Goal: Information Seeking & Learning: Learn about a topic

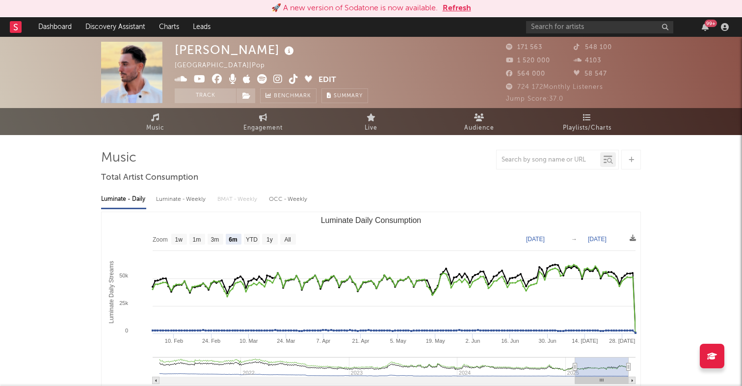
select select "6m"
click at [598, 30] on input "text" at bounding box center [599, 27] width 147 height 12
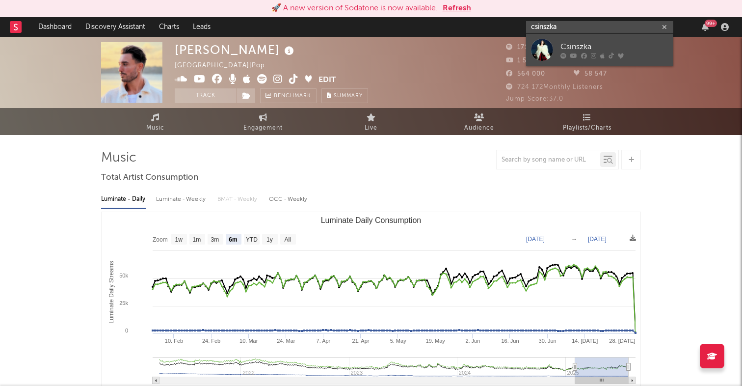
type input "csinszka"
click at [560, 43] on link "Csinszka" at bounding box center [599, 50] width 147 height 32
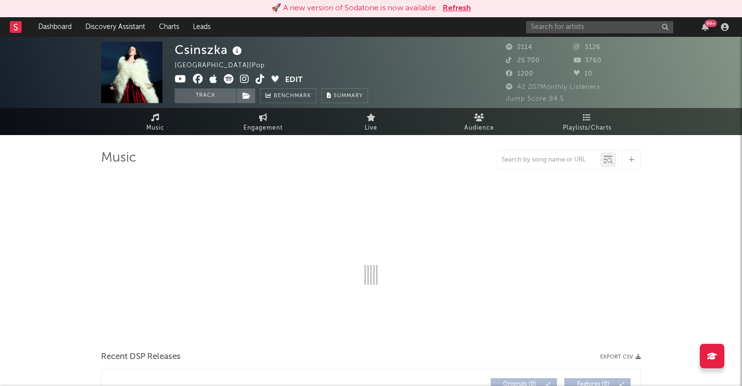
select select "1w"
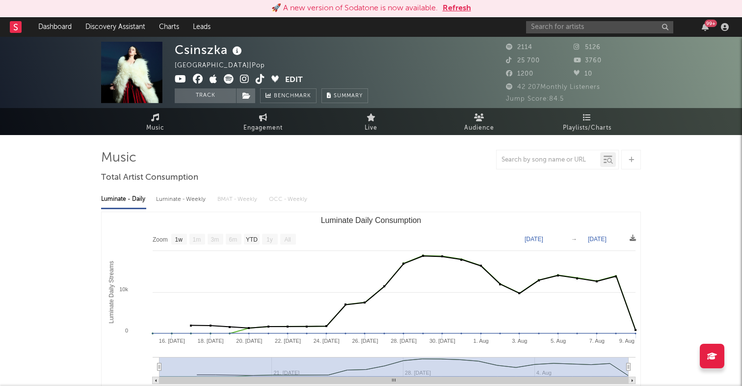
click at [20, 25] on rect at bounding box center [16, 27] width 12 height 12
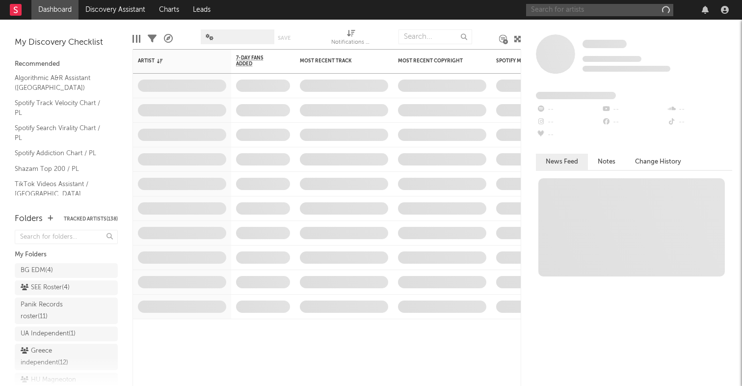
click at [633, 11] on input "text" at bounding box center [599, 10] width 147 height 12
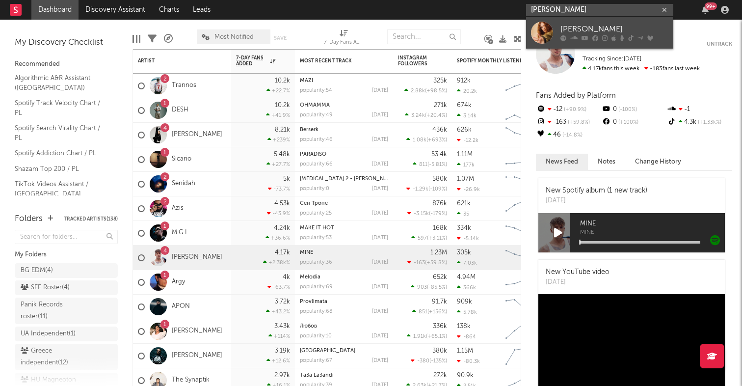
type input "[PERSON_NAME]"
click at [609, 25] on div "[PERSON_NAME]" at bounding box center [615, 30] width 108 height 12
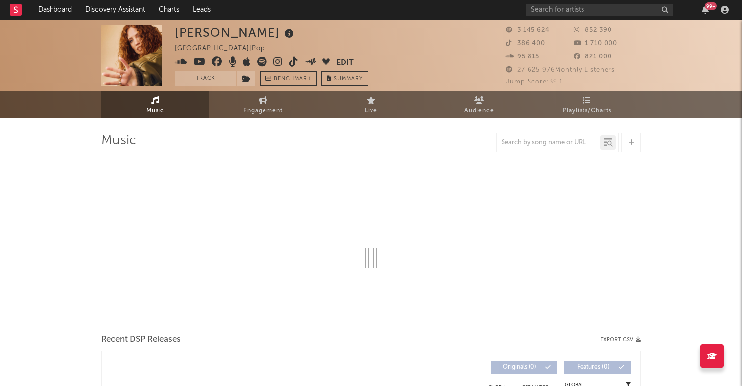
select select "6m"
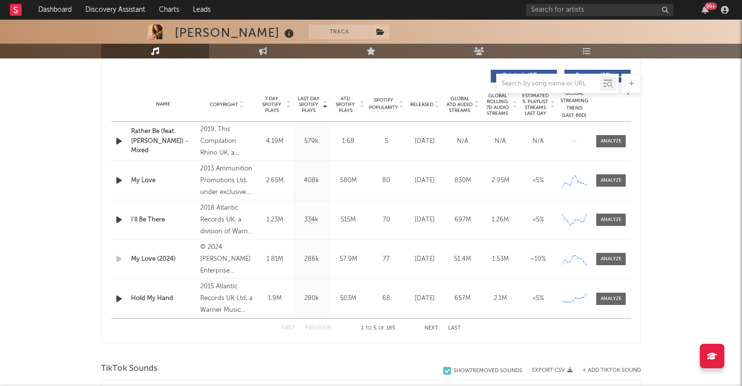
scroll to position [370, 0]
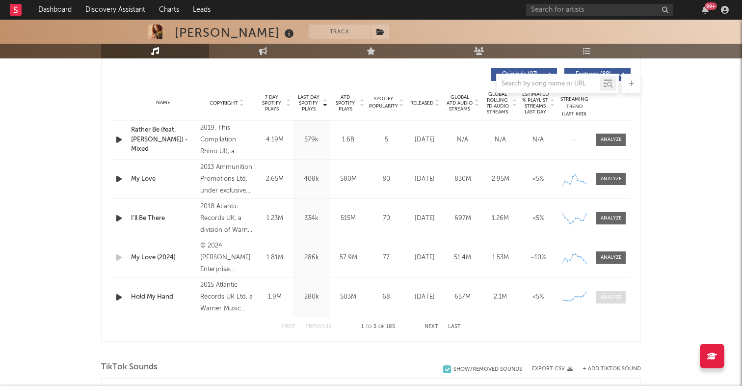
click at [616, 300] on div at bounding box center [611, 297] width 21 height 7
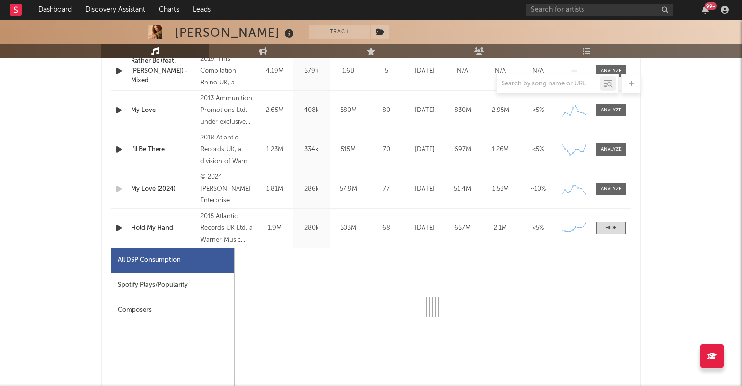
scroll to position [441, 0]
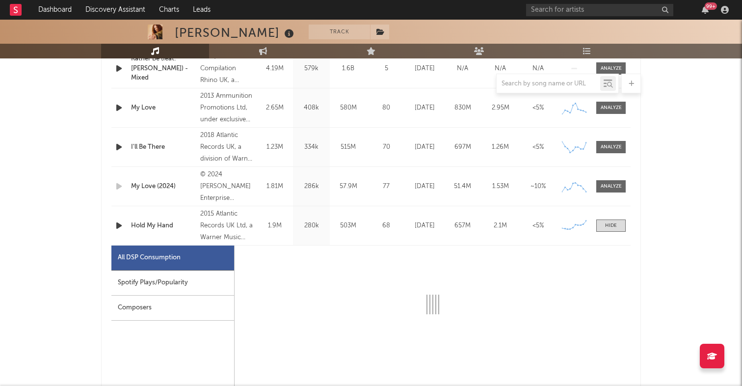
select select "6m"
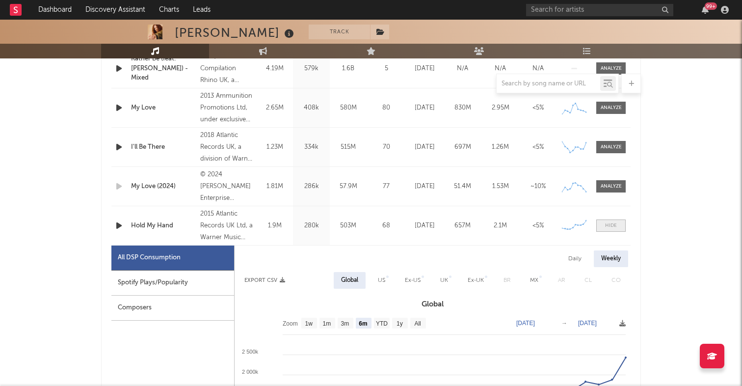
click at [620, 226] on span at bounding box center [610, 225] width 29 height 12
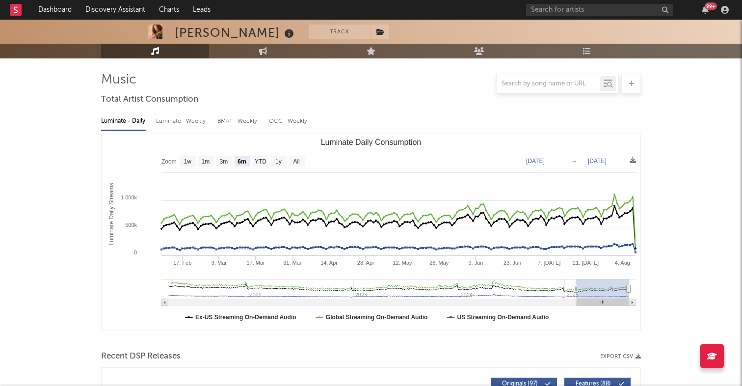
scroll to position [0, 0]
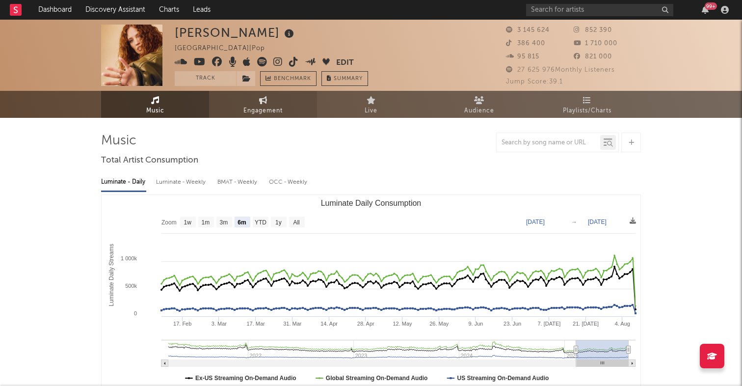
click at [263, 102] on icon at bounding box center [263, 100] width 8 height 8
select select "1w"
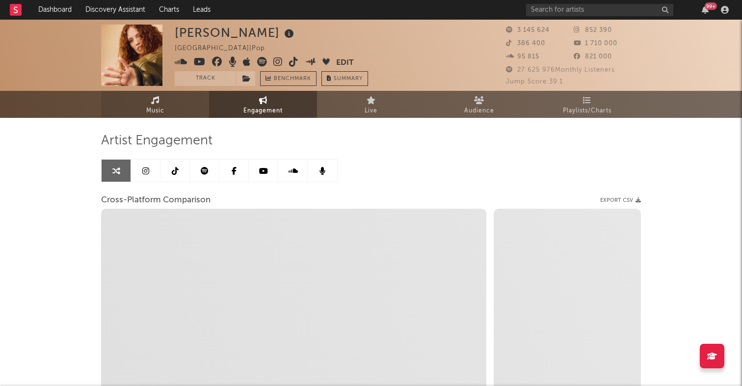
click at [187, 103] on link "Music" at bounding box center [155, 104] width 108 height 27
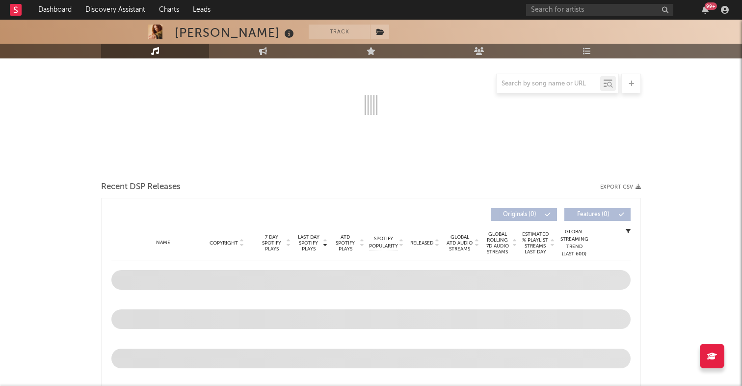
scroll to position [154, 0]
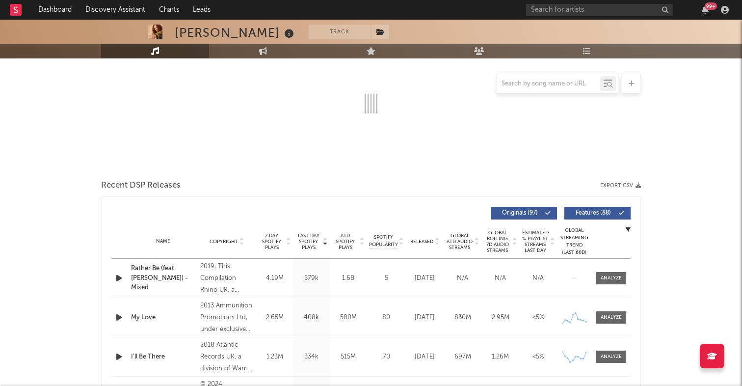
select select "6m"
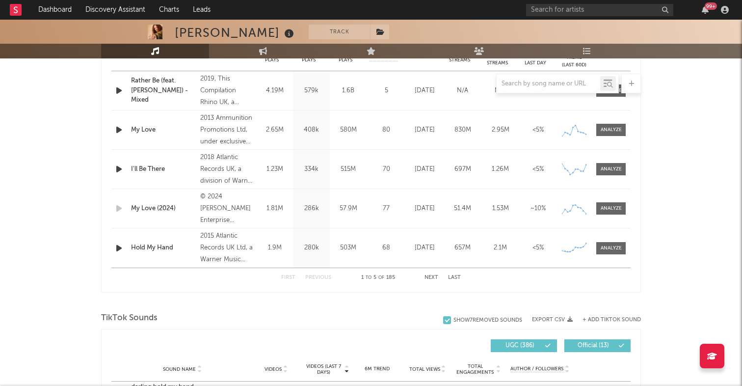
scroll to position [422, 0]
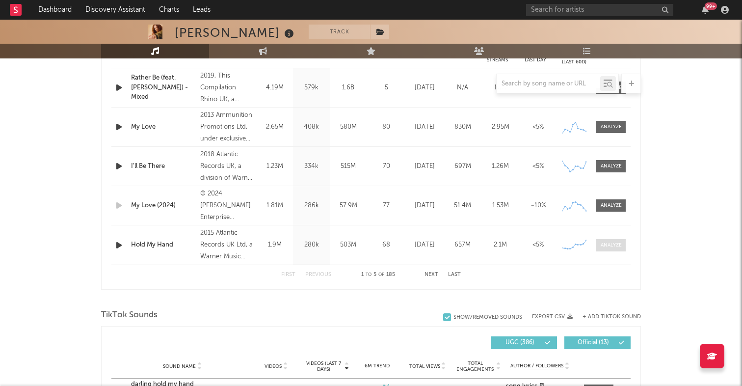
click at [619, 242] on div at bounding box center [611, 244] width 21 height 7
select select "6m"
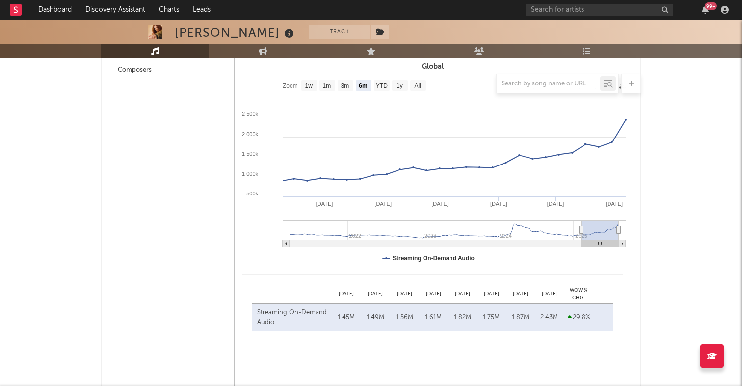
scroll to position [680, 0]
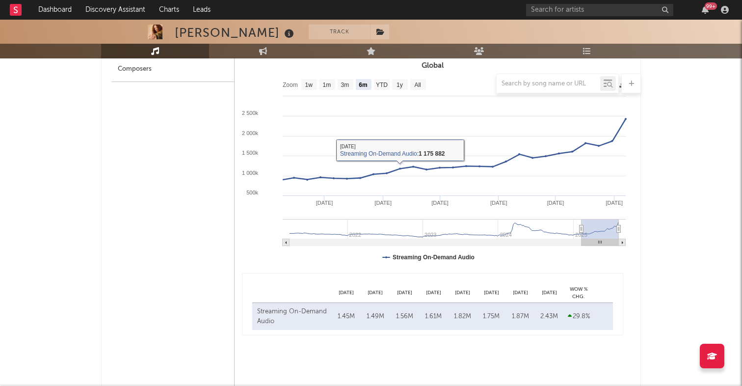
click at [383, 87] on div at bounding box center [371, 84] width 540 height 20
click at [380, 82] on div at bounding box center [371, 84] width 540 height 20
click at [382, 83] on div at bounding box center [371, 84] width 540 height 20
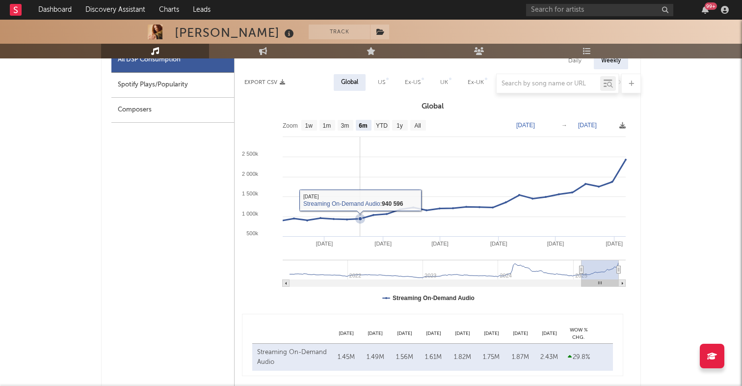
scroll to position [639, 0]
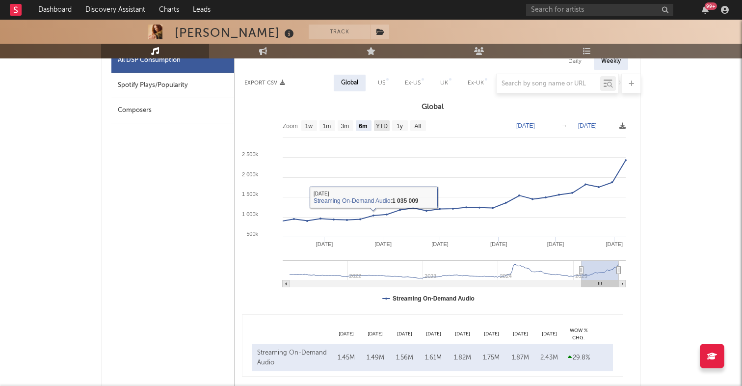
click at [383, 126] on text "YTD" at bounding box center [382, 126] width 12 height 7
select select "YTD"
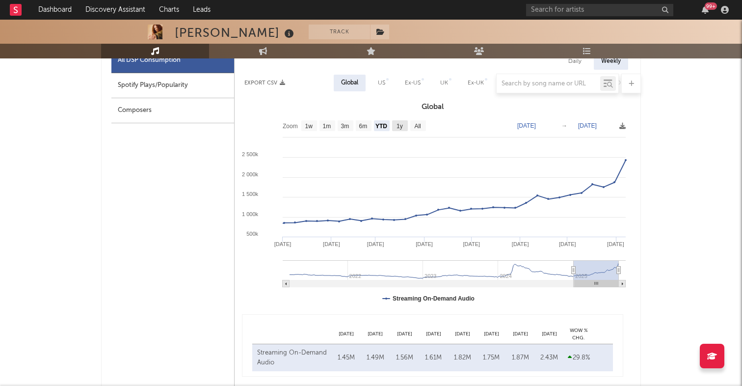
click at [401, 127] on text "1y" at bounding box center [400, 126] width 6 height 7
select select "1y"
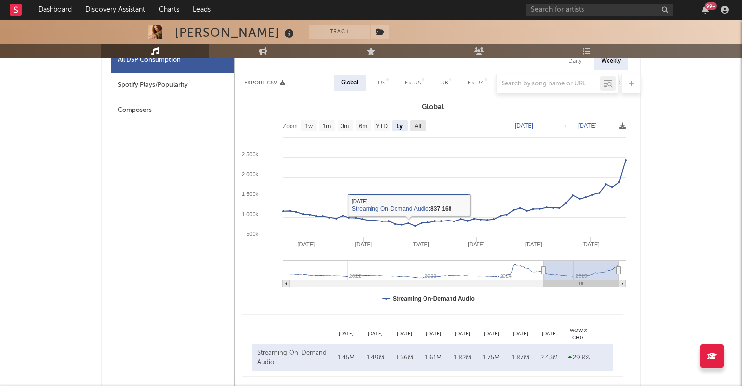
click at [416, 126] on text "All" at bounding box center [417, 126] width 6 height 7
select select "All"
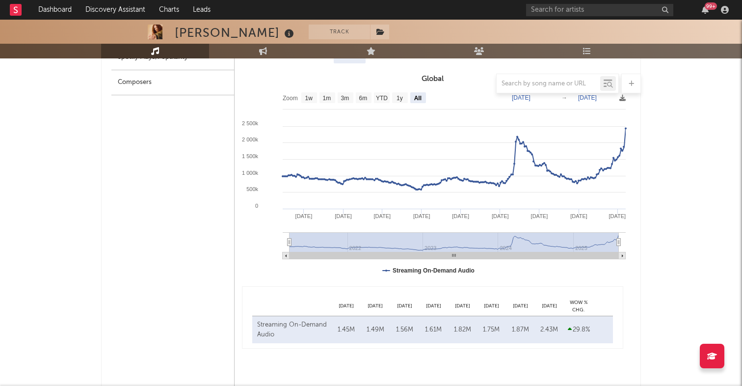
scroll to position [667, 0]
drag, startPoint x: 290, startPoint y: 244, endPoint x: 244, endPoint y: 243, distance: 45.2
click at [244, 243] on icon "Created with Highcharts 10.3.3 [DATE] '[DATE] [DATE] '[DATE] [DATE] '[DATE] [DA…" at bounding box center [433, 185] width 396 height 196
